Goal: Find specific page/section: Find specific page/section

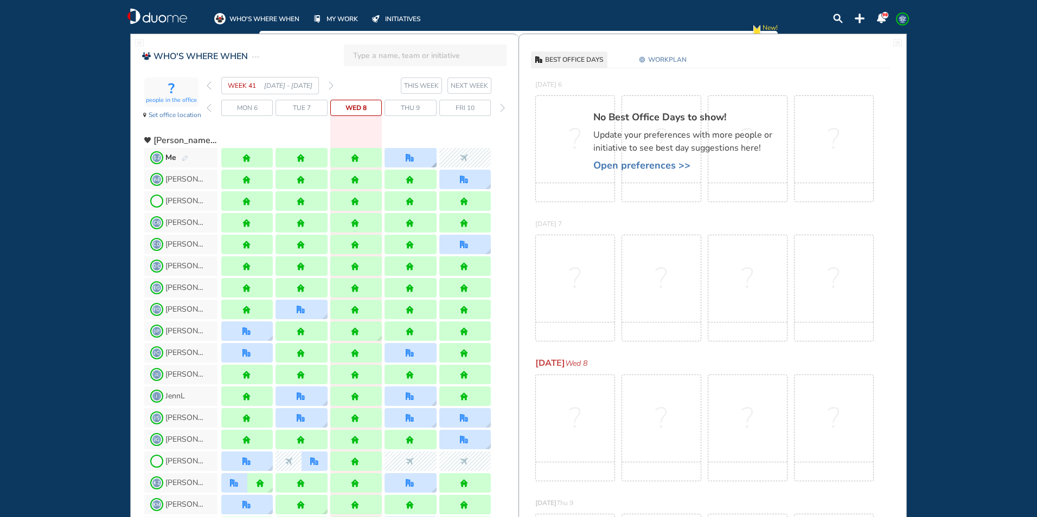
click at [420, 154] on div at bounding box center [410, 158] width 52 height 20
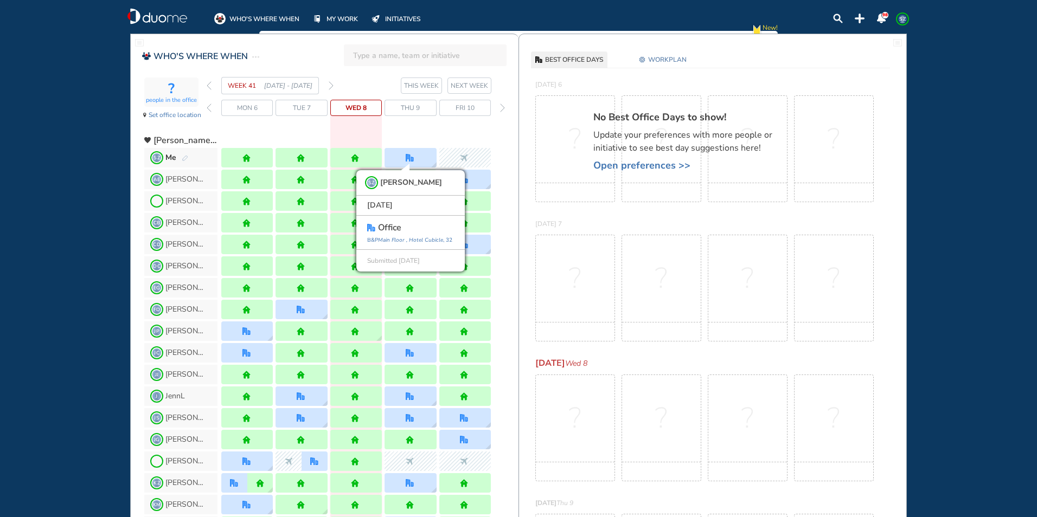
click at [330, 85] on img "forward week" at bounding box center [331, 85] width 5 height 9
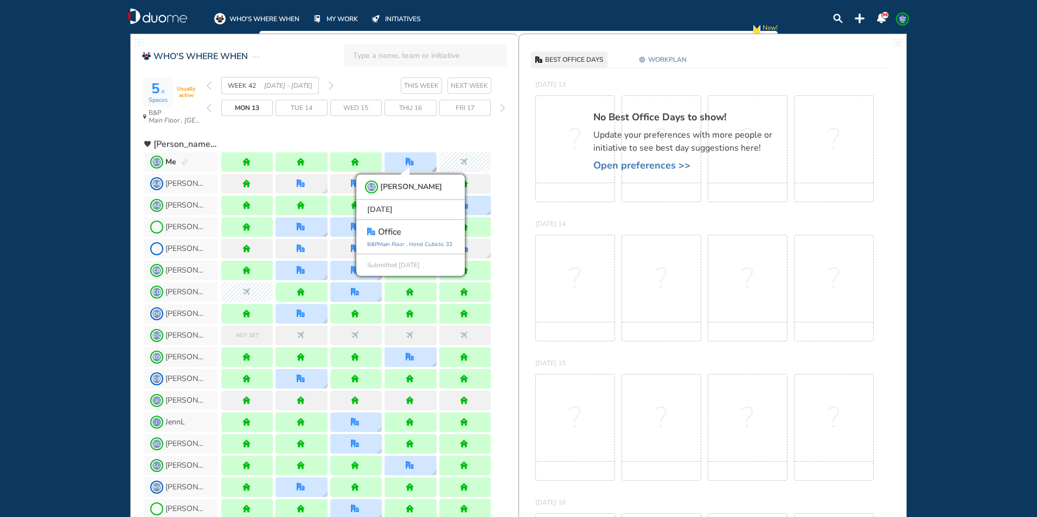
click at [424, 165] on div "SZ [PERSON_NAME] [DATE] office [GEOGRAPHIC_DATA] , [GEOGRAPHIC_DATA] , 32 Submi…" at bounding box center [410, 162] width 52 height 20
click at [331, 85] on img "forward week" at bounding box center [331, 85] width 5 height 9
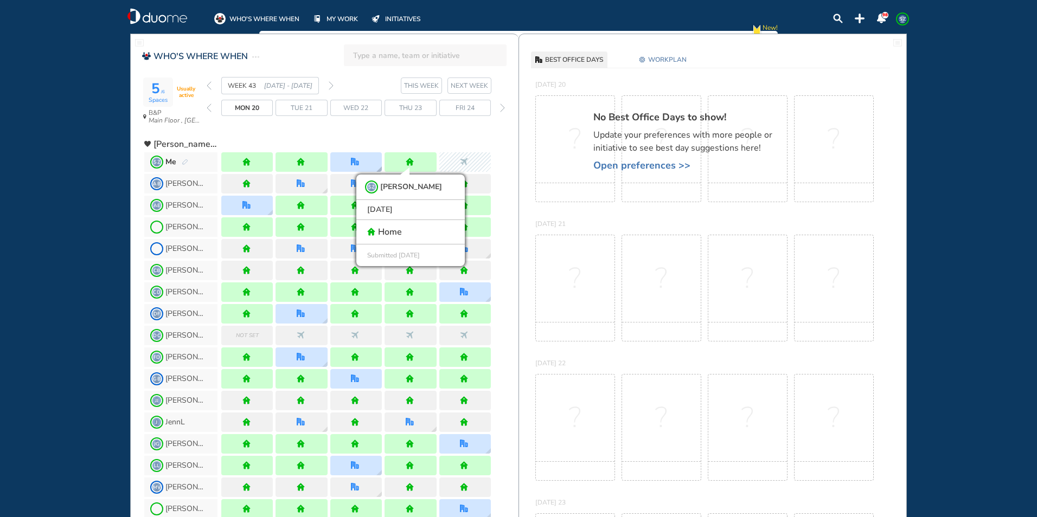
click at [355, 160] on img "office" at bounding box center [355, 162] width 8 height 8
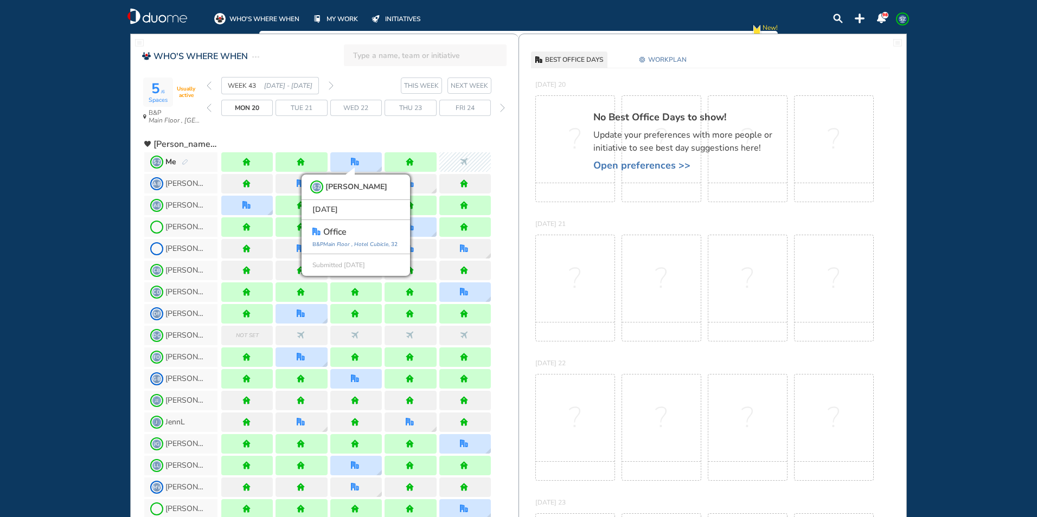
click at [332, 86] on img "forward week" at bounding box center [331, 85] width 5 height 9
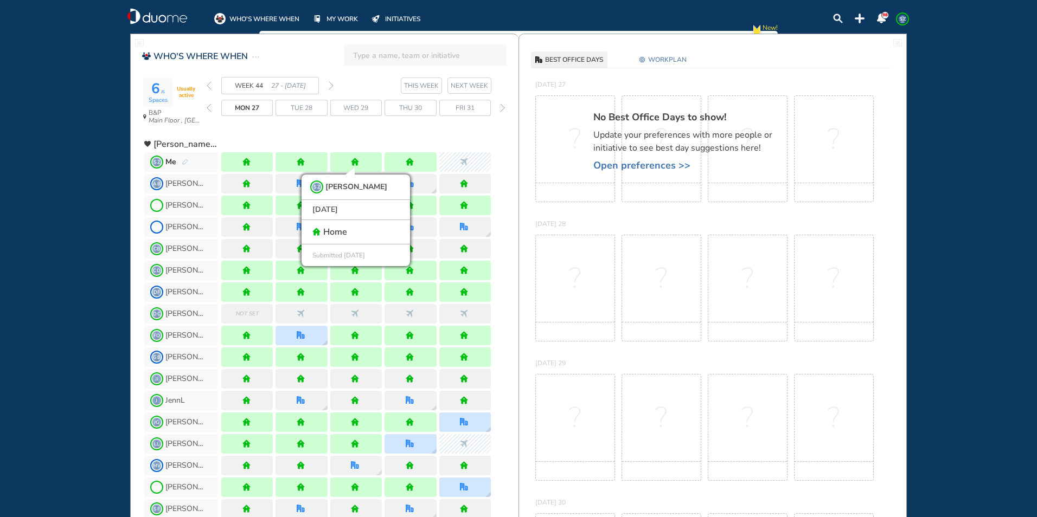
click at [332, 86] on img "forward week" at bounding box center [331, 85] width 5 height 9
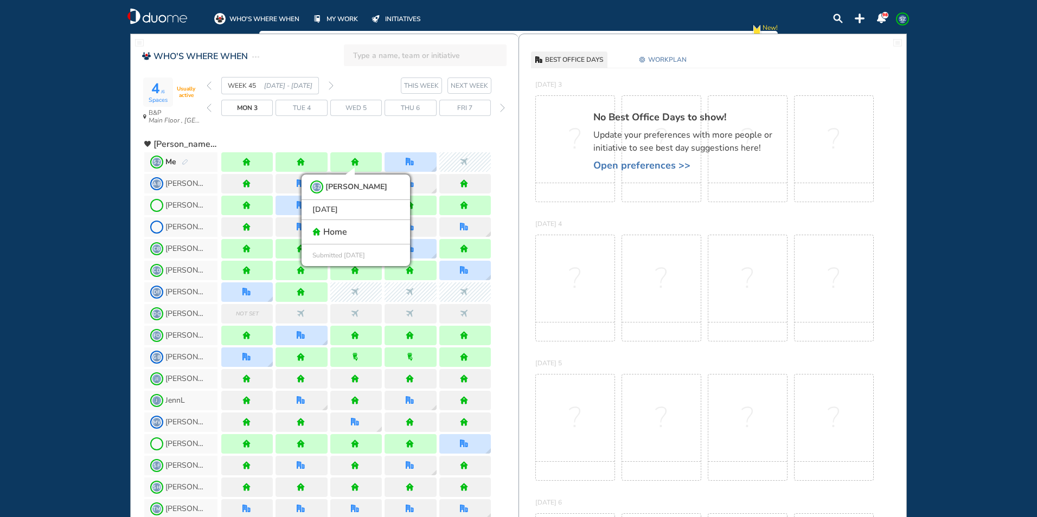
click at [416, 110] on span "Thu 6" at bounding box center [410, 107] width 19 height 11
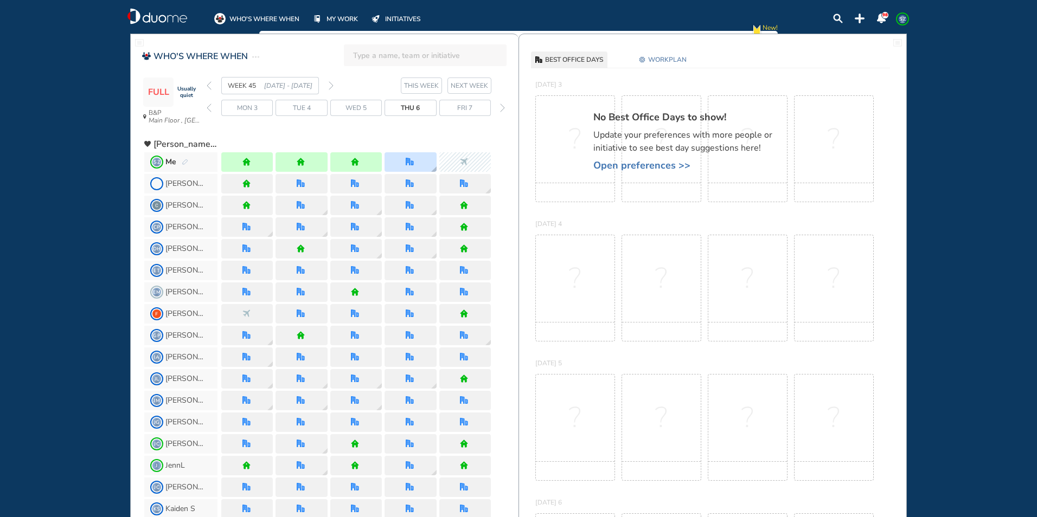
click at [420, 160] on div at bounding box center [410, 162] width 52 height 20
